Goal: Transaction & Acquisition: Purchase product/service

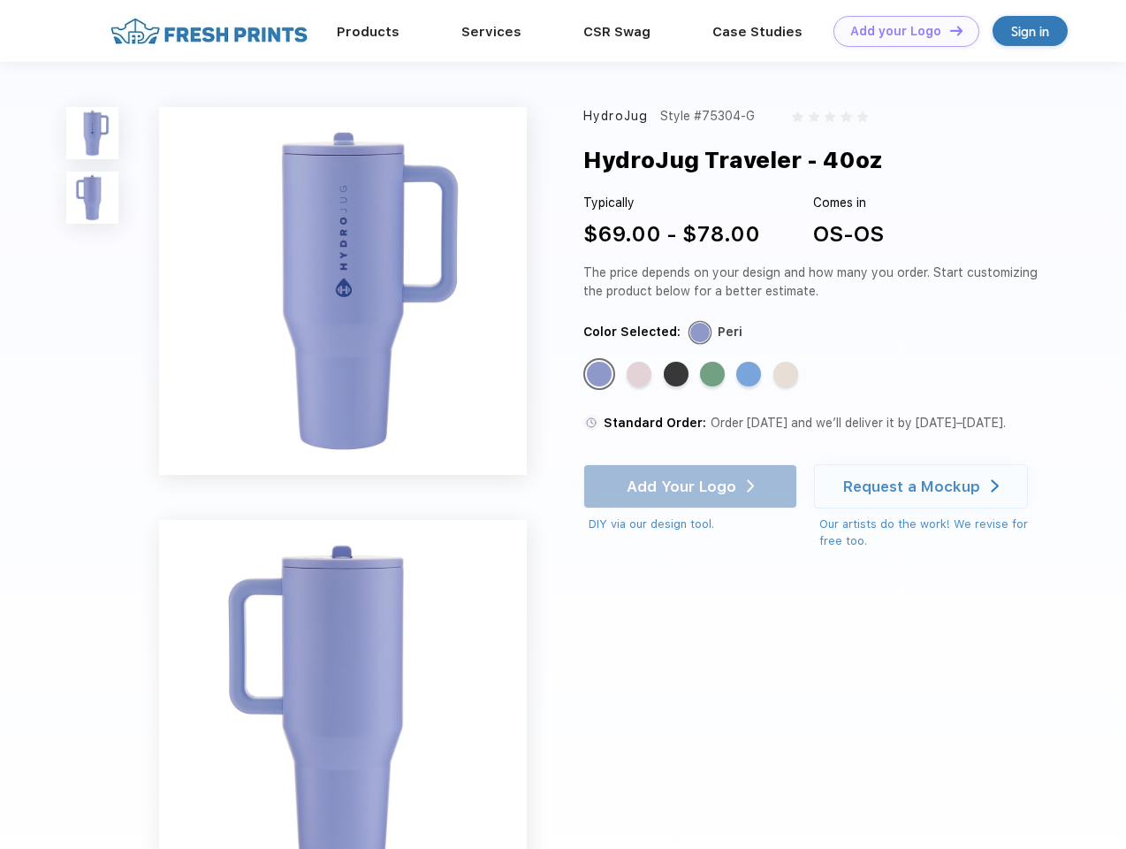
click at [900, 31] on link "Add your Logo Design Tool" at bounding box center [907, 31] width 146 height 31
click at [0, 0] on div "Design Tool" at bounding box center [0, 0] width 0 height 0
click at [949, 30] on link "Add your Logo Design Tool" at bounding box center [907, 31] width 146 height 31
click at [93, 133] on img at bounding box center [92, 133] width 52 height 52
click at [93, 198] on img at bounding box center [92, 198] width 52 height 52
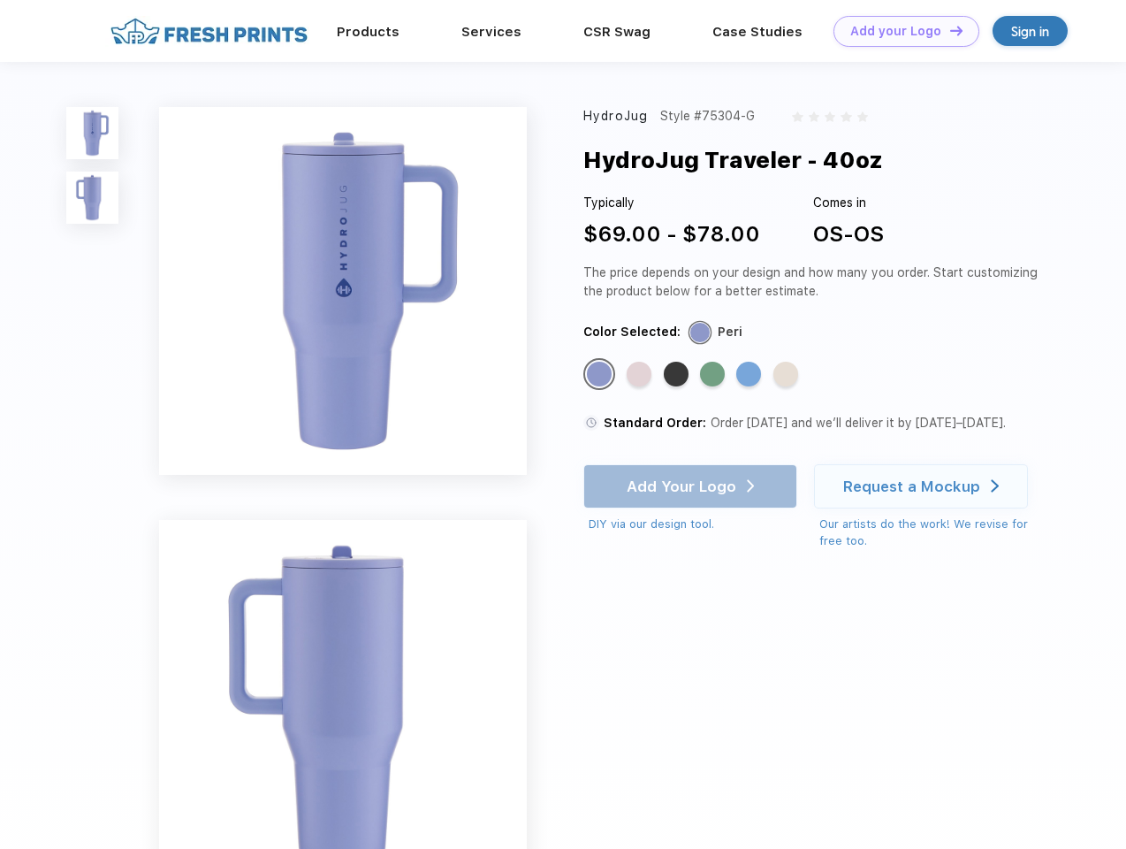
click at [601, 375] on div "Standard Color" at bounding box center [599, 374] width 25 height 25
click at [641, 375] on div "Standard Color" at bounding box center [639, 374] width 25 height 25
click at [678, 375] on div "Standard Color" at bounding box center [676, 374] width 25 height 25
click at [714, 375] on div "Standard Color" at bounding box center [712, 374] width 25 height 25
click at [751, 375] on div "Standard Color" at bounding box center [749, 374] width 25 height 25
